Goal: Information Seeking & Learning: Learn about a topic

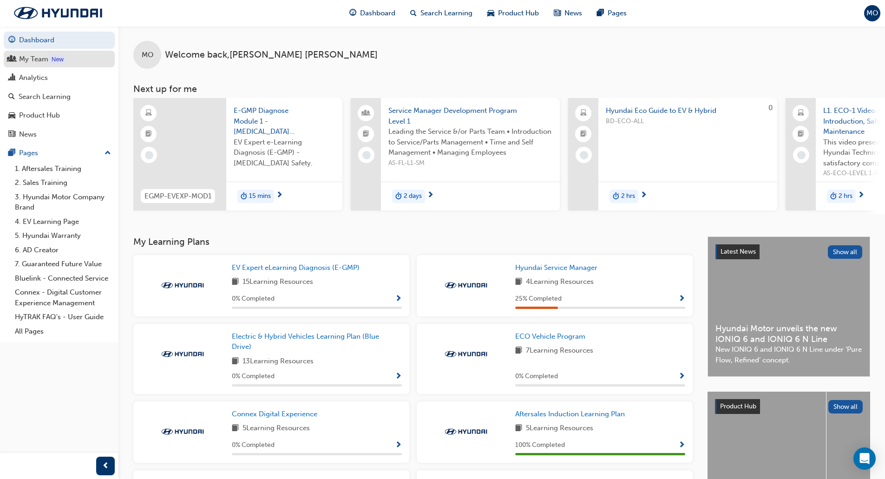
click at [37, 59] on div "My Team" at bounding box center [33, 59] width 29 height 11
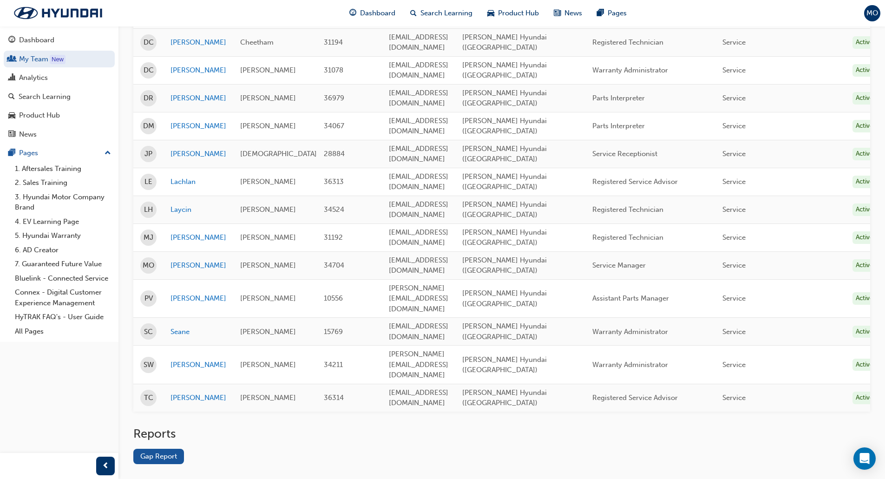
scroll to position [286, 0]
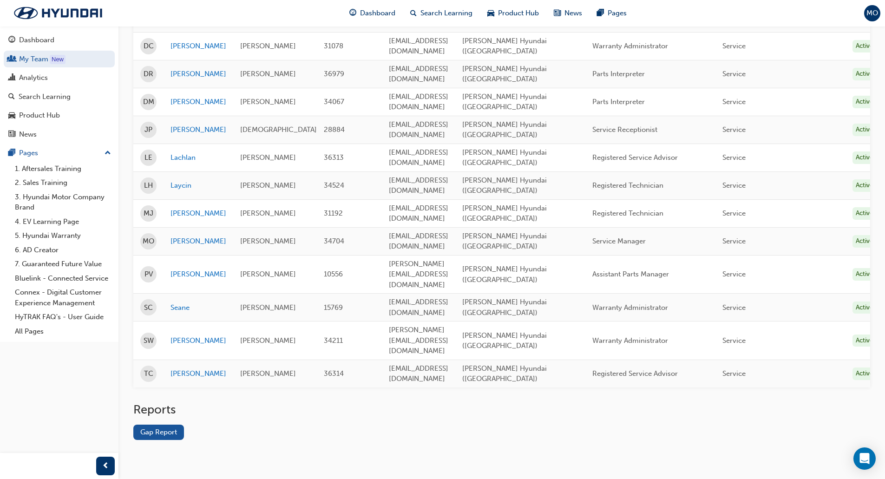
click at [156, 425] on link "Gap Report" at bounding box center [158, 432] width 51 height 15
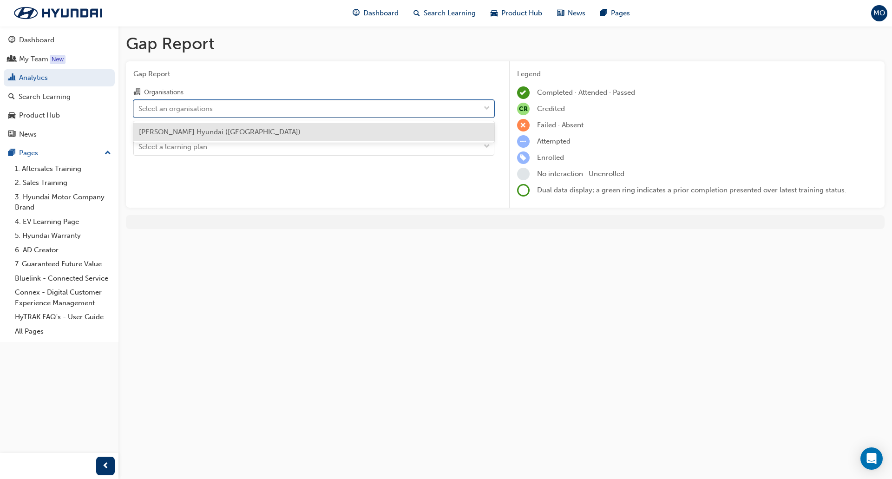
click at [197, 109] on div "Select an organisations" at bounding box center [175, 108] width 74 height 11
click at [139, 109] on input "Organisations option [PERSON_NAME] Hyundai ([GEOGRAPHIC_DATA]) focused, 1 of 1.…" at bounding box center [138, 108] width 1 height 8
click at [198, 123] on div "[PERSON_NAME] Hyundai ([GEOGRAPHIC_DATA])" at bounding box center [313, 132] width 361 height 18
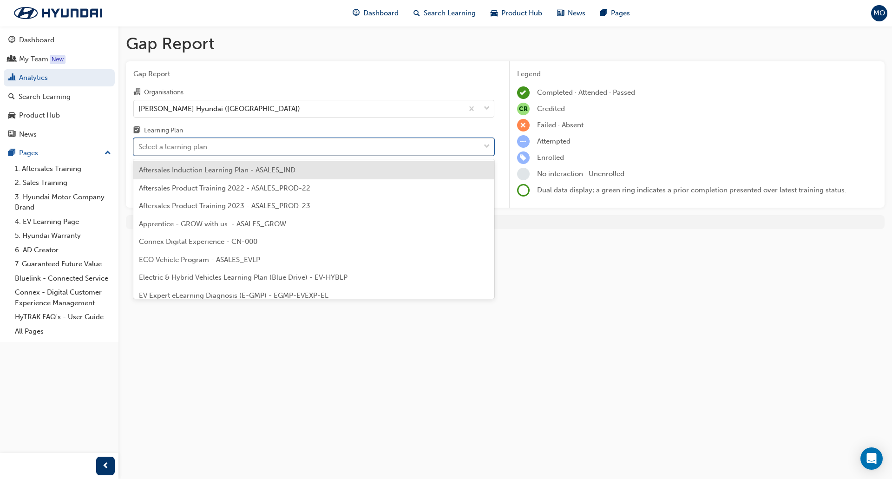
click at [177, 144] on div "Select a learning plan" at bounding box center [172, 147] width 69 height 11
click at [139, 144] on input "Learning Plan option Aftersales Induction Learning Plan - ASALES_IND focused, 1…" at bounding box center [138, 147] width 1 height 8
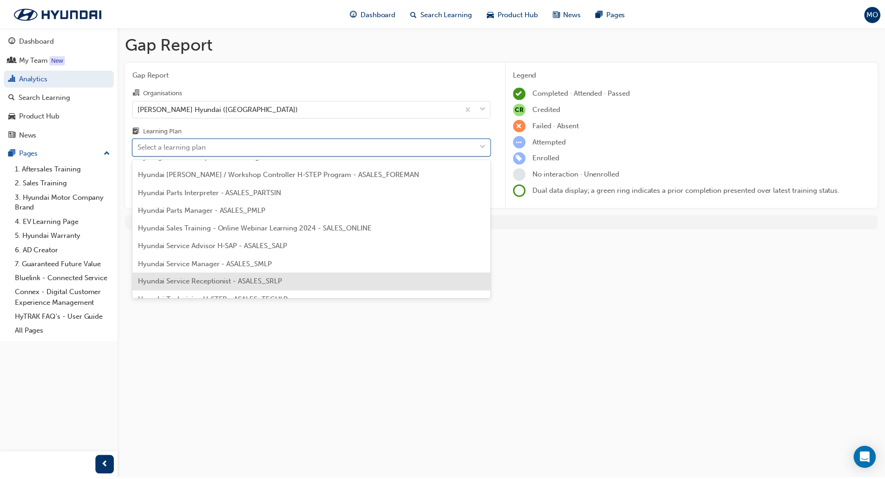
scroll to position [232, 0]
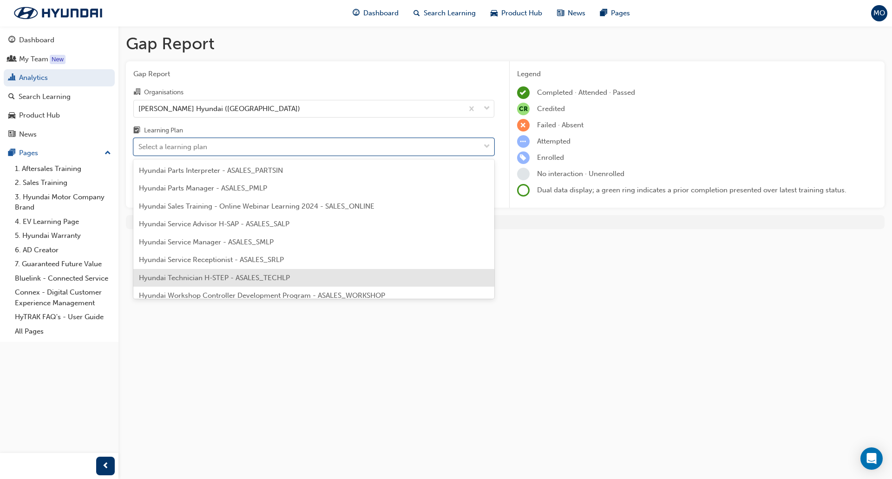
click at [247, 281] on span "Hyundai Technician H-STEP - ASALES_TECHLP" at bounding box center [214, 278] width 151 height 8
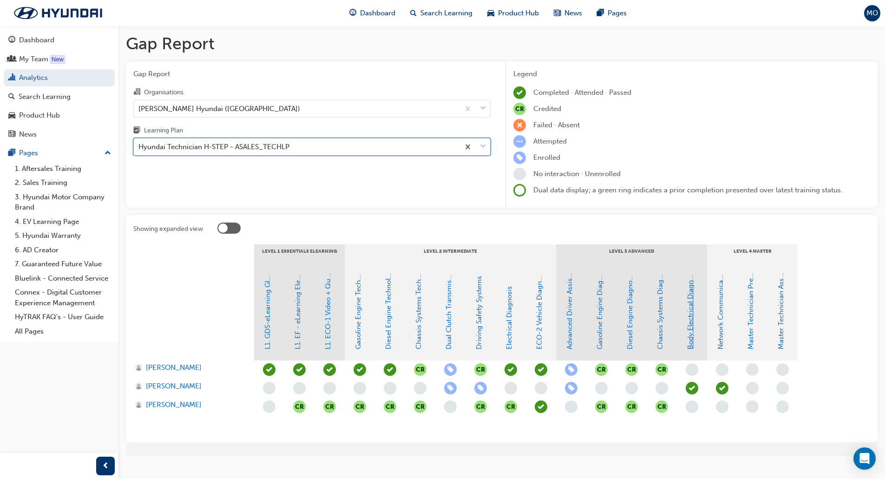
click at [692, 321] on link "Body Electrical Diagnosis" at bounding box center [690, 309] width 8 height 82
click at [718, 340] on link "Network Communications" at bounding box center [720, 306] width 8 height 85
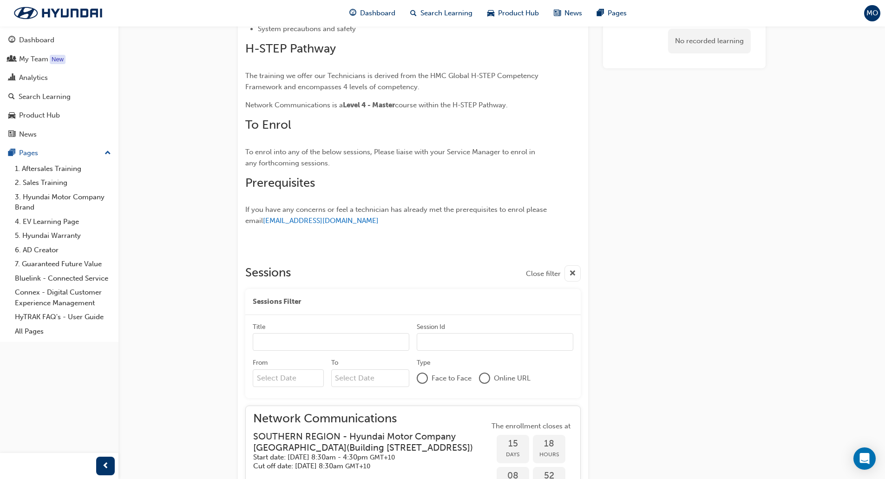
scroll to position [369, 0]
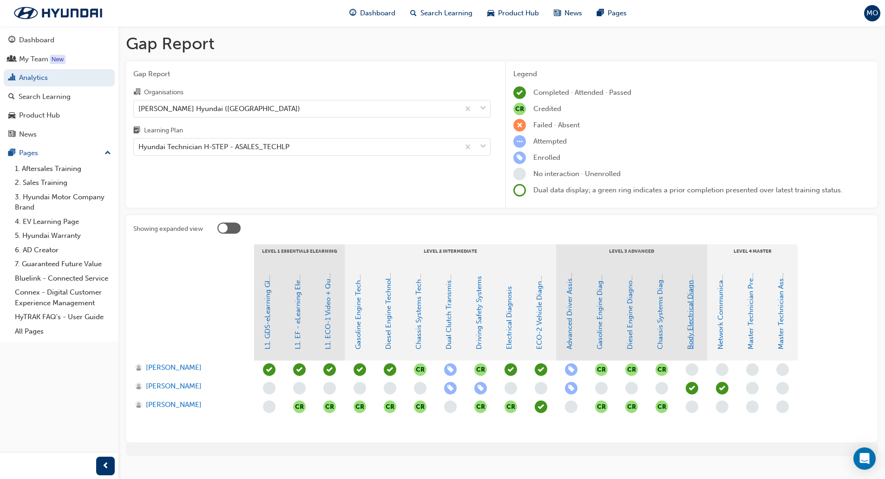
click at [689, 334] on link "Body Electrical Diagnosis" at bounding box center [690, 309] width 8 height 82
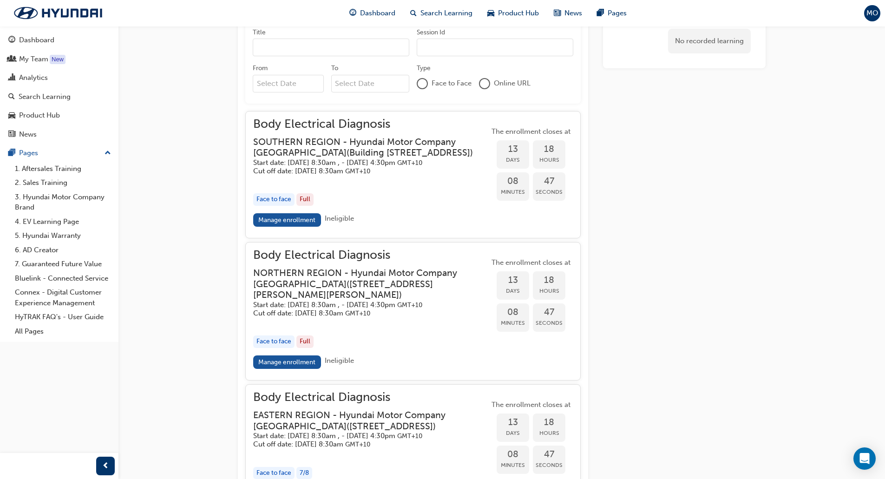
scroll to position [712, 0]
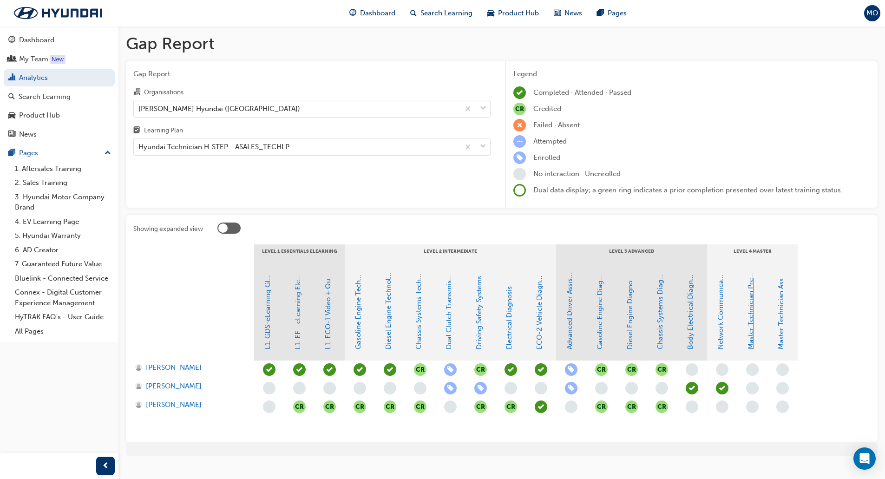
click at [749, 325] on link "Master Technician Pre-Qualifier" at bounding box center [750, 298] width 8 height 103
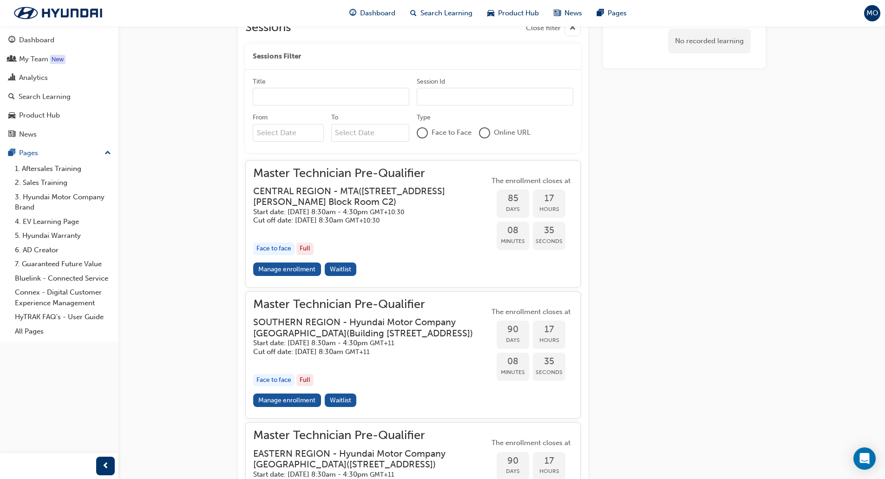
scroll to position [418, 0]
